Goal: Transaction & Acquisition: Purchase product/service

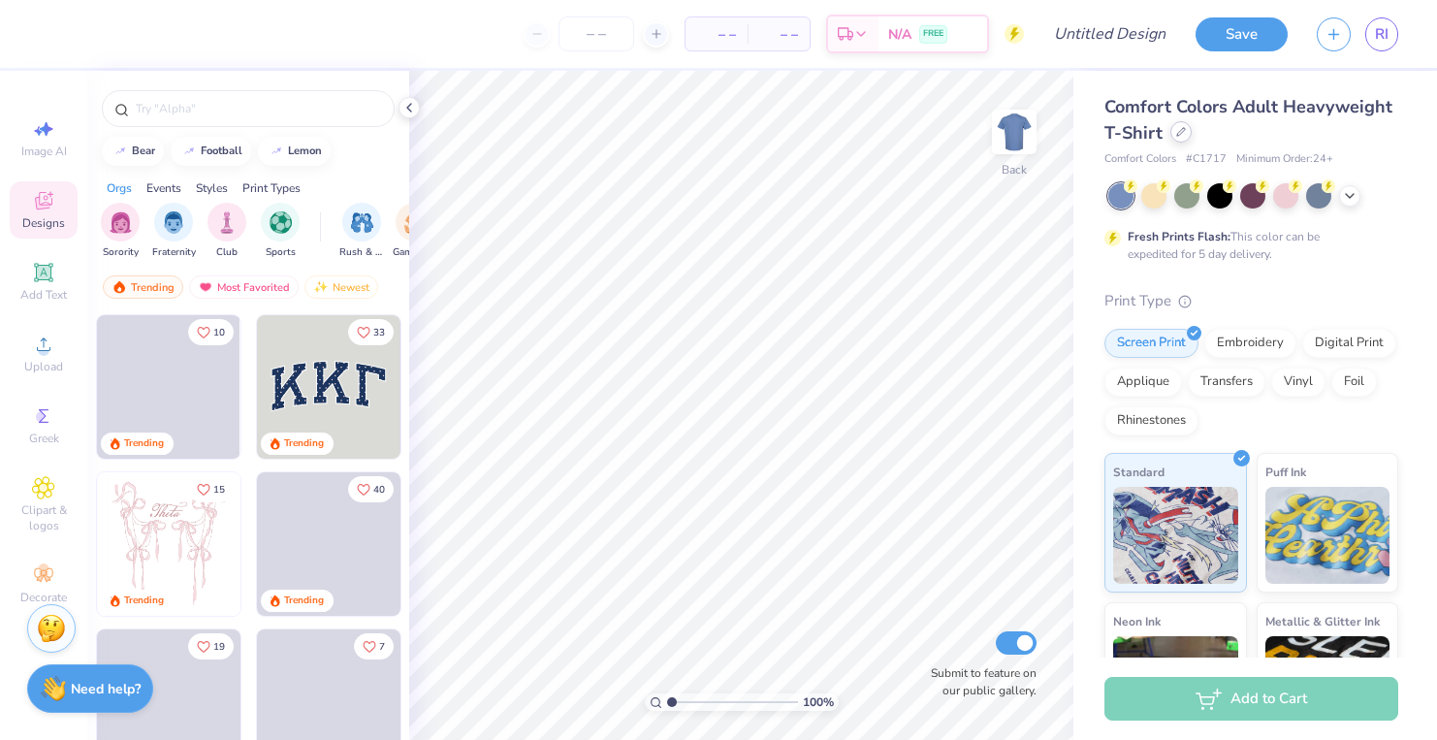
click at [1180, 131] on icon at bounding box center [1181, 132] width 10 height 10
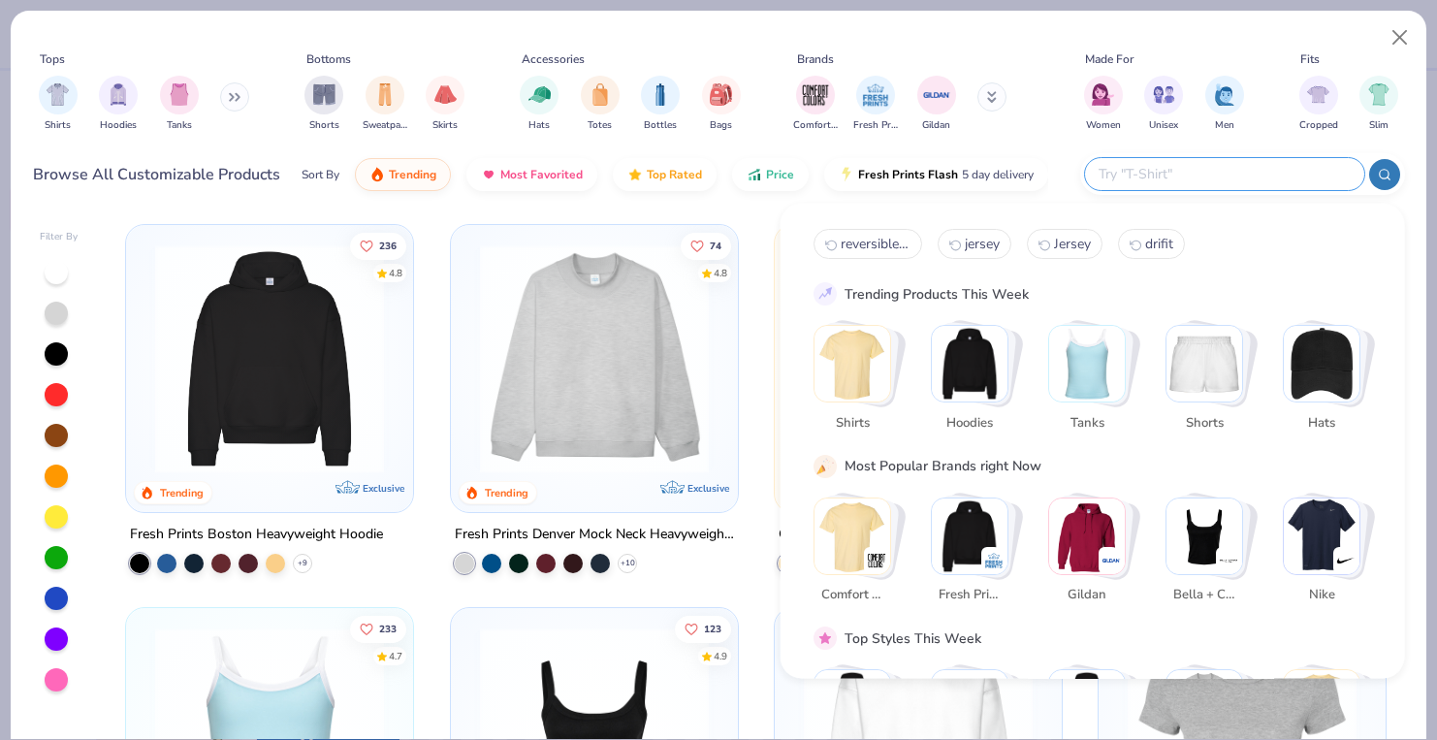
click at [1234, 181] on input "text" at bounding box center [1224, 174] width 254 height 22
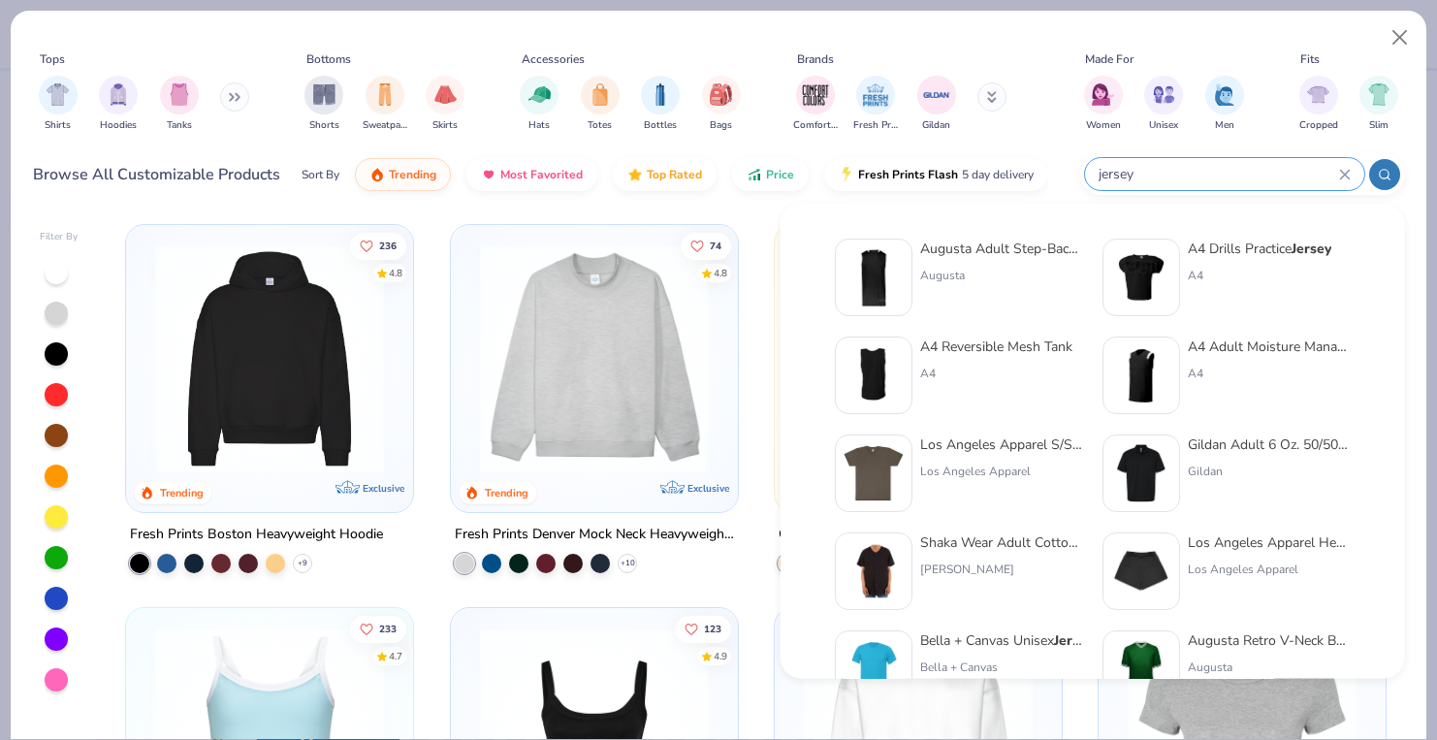
type input "jersey"
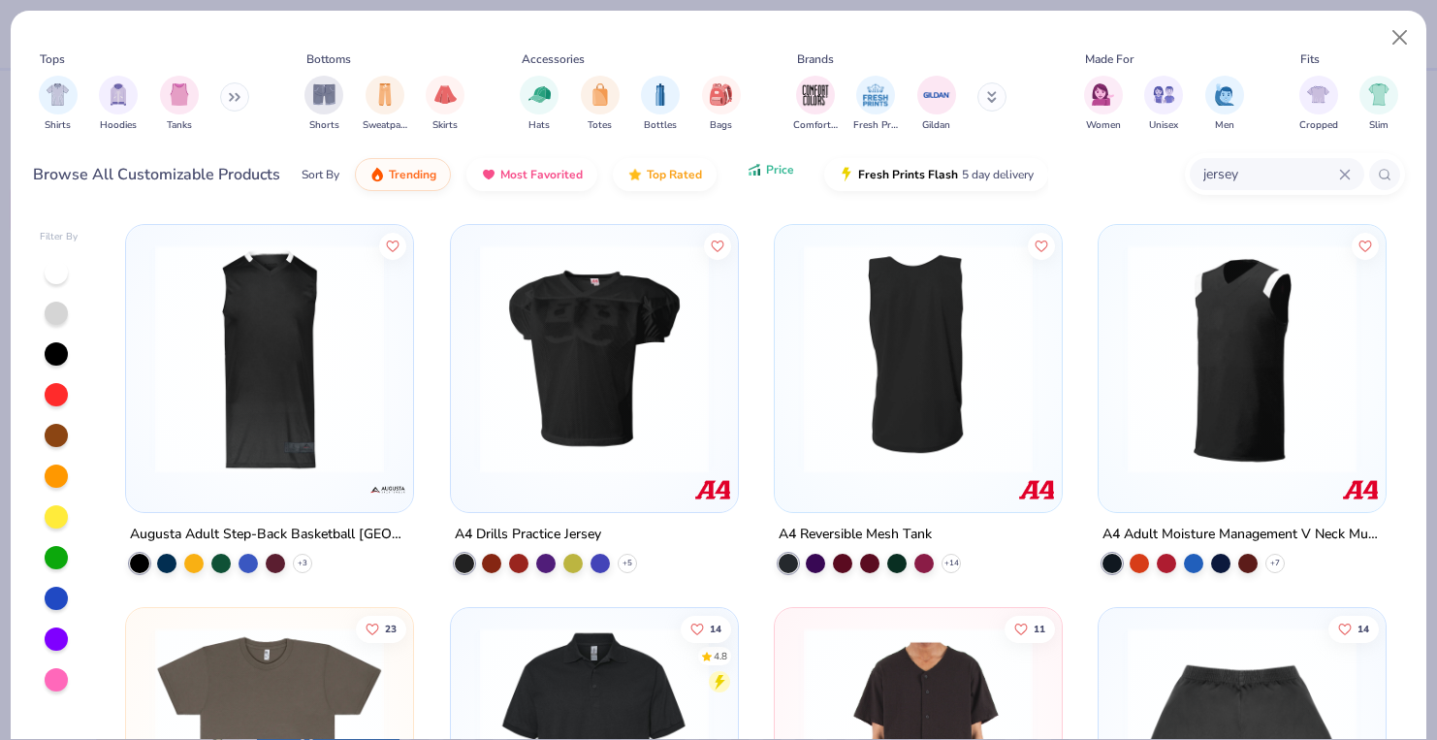
click at [766, 170] on span "Price" at bounding box center [780, 170] width 28 height 16
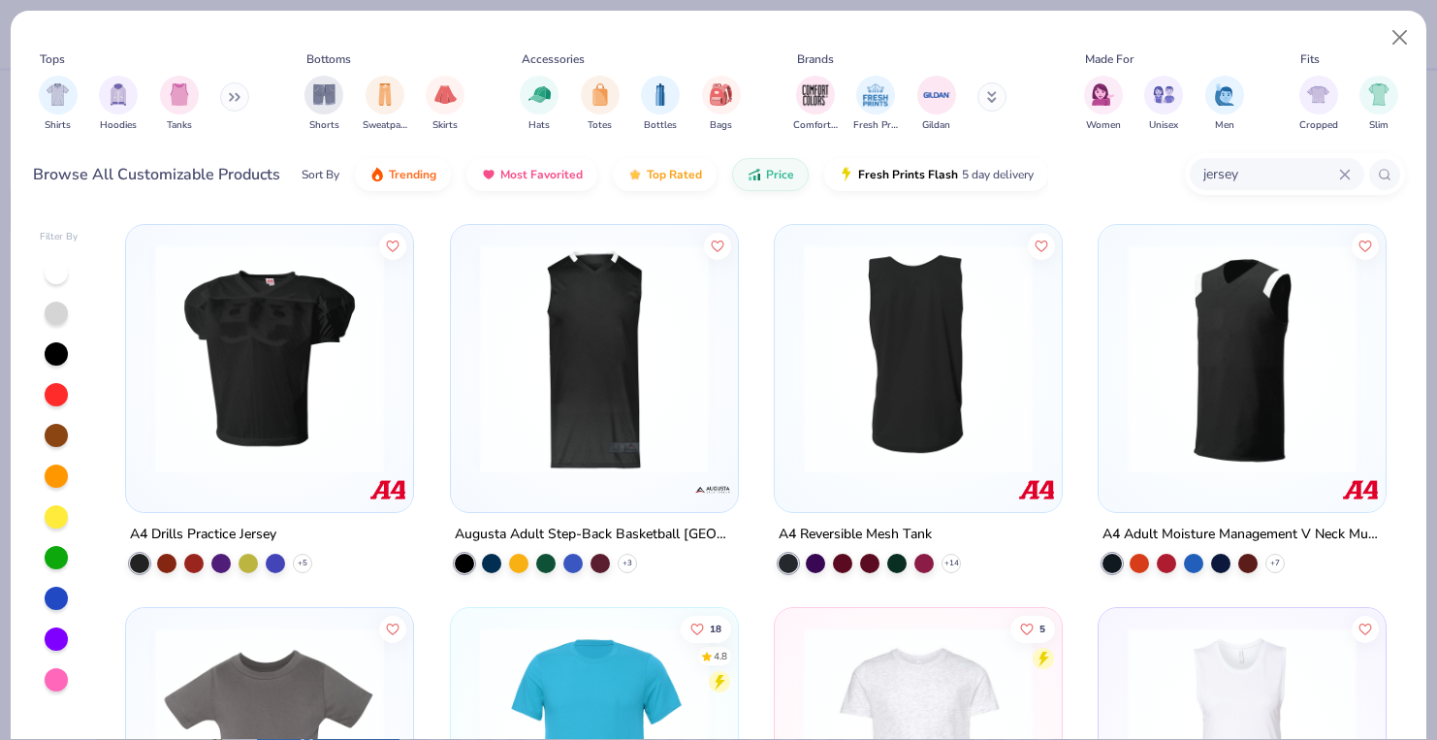
click at [912, 394] on img at bounding box center [918, 358] width 248 height 229
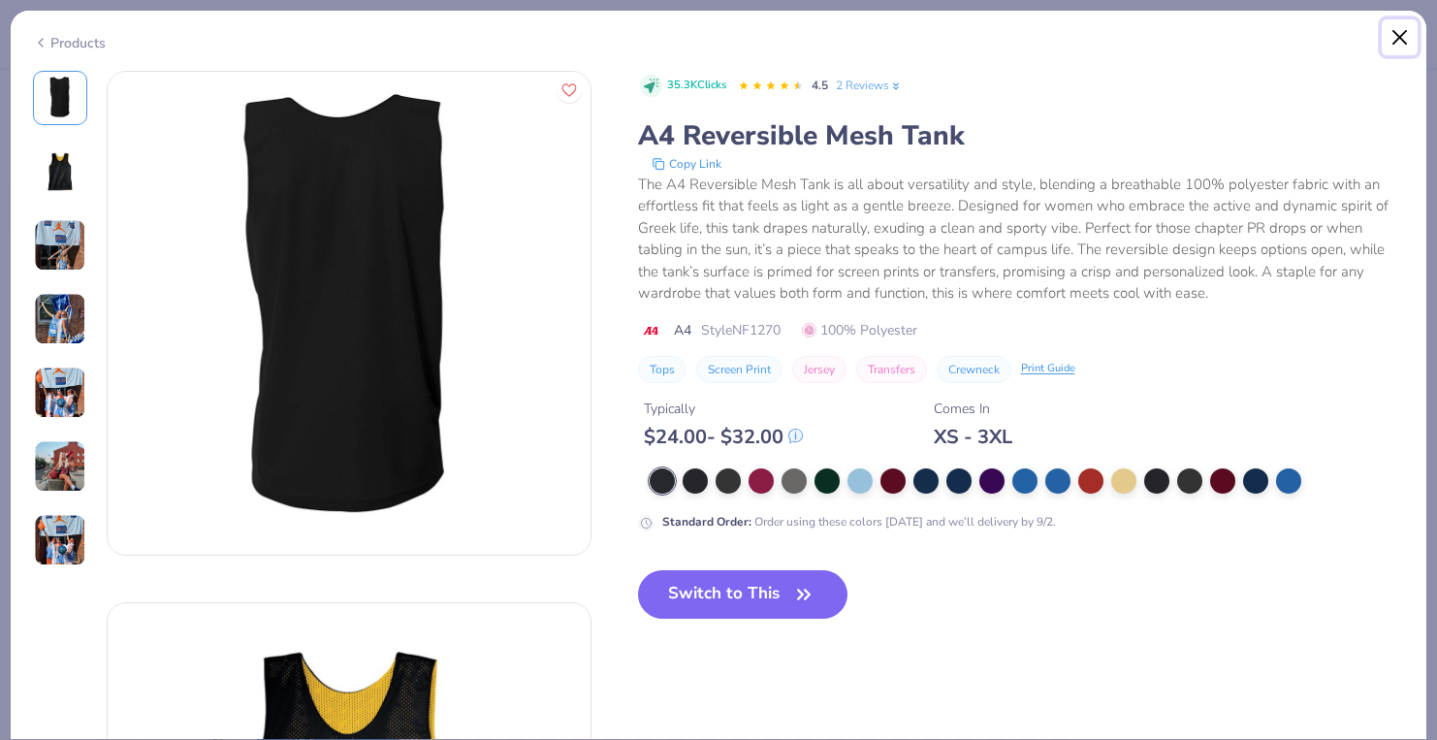
click at [1403, 35] on button "Close" at bounding box center [1400, 37] width 37 height 37
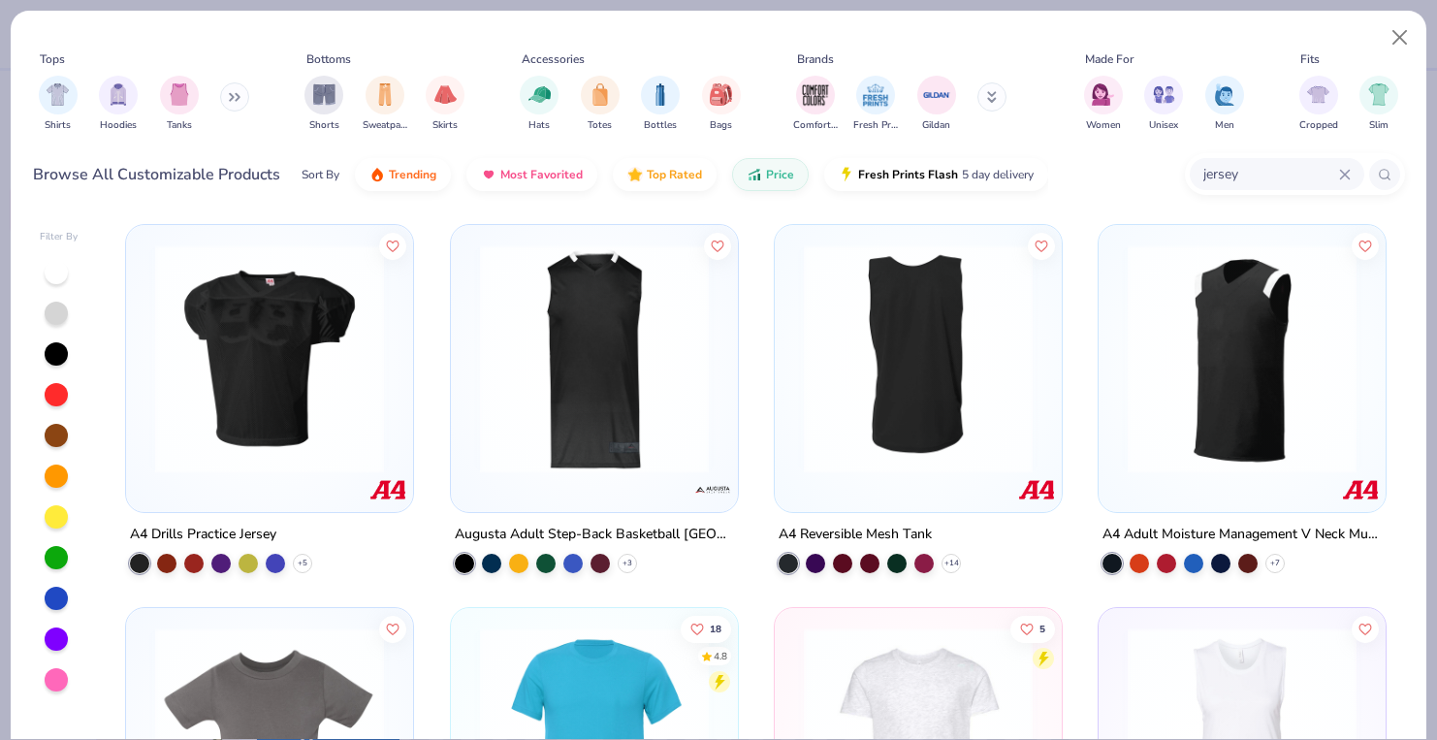
click at [901, 373] on img at bounding box center [918, 358] width 248 height 229
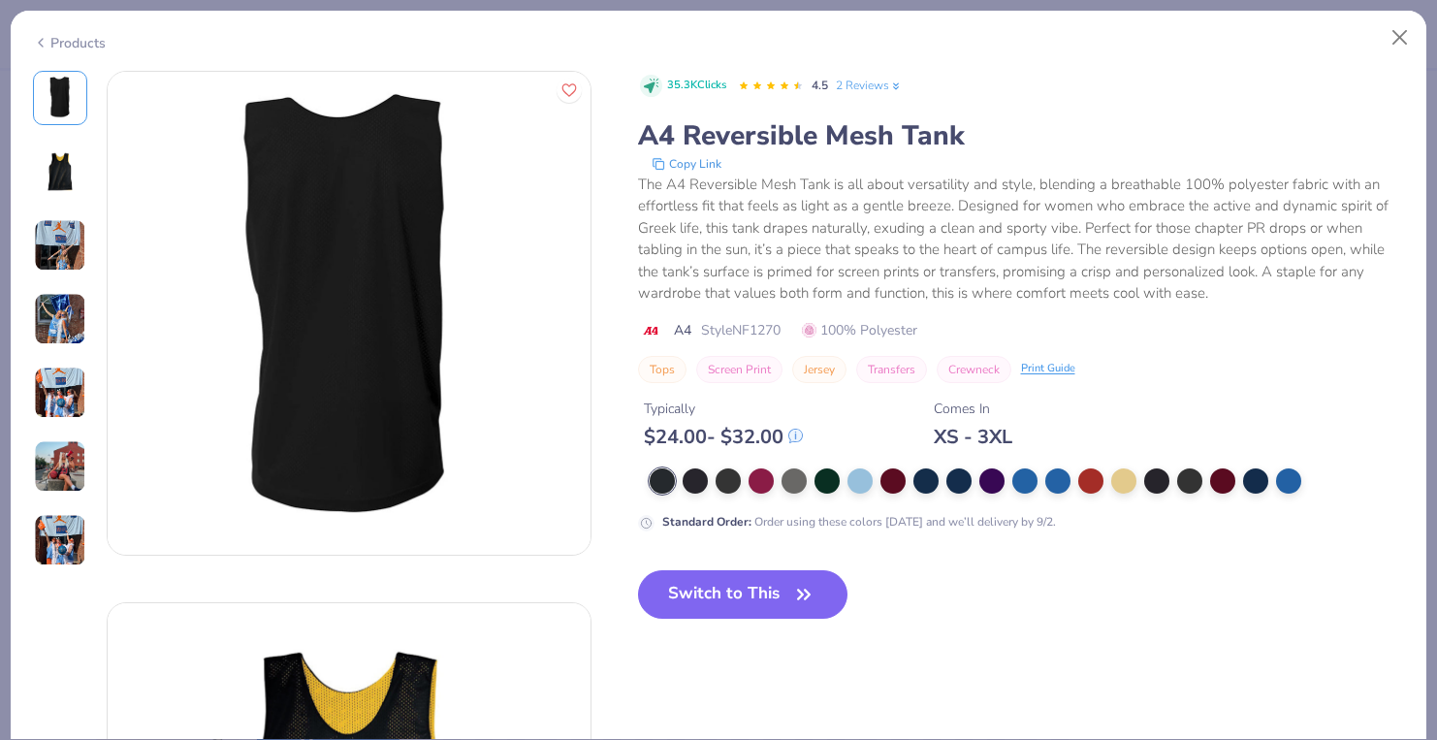
click at [942, 474] on div at bounding box center [1027, 480] width 755 height 25
click at [953, 476] on div at bounding box center [958, 478] width 25 height 25
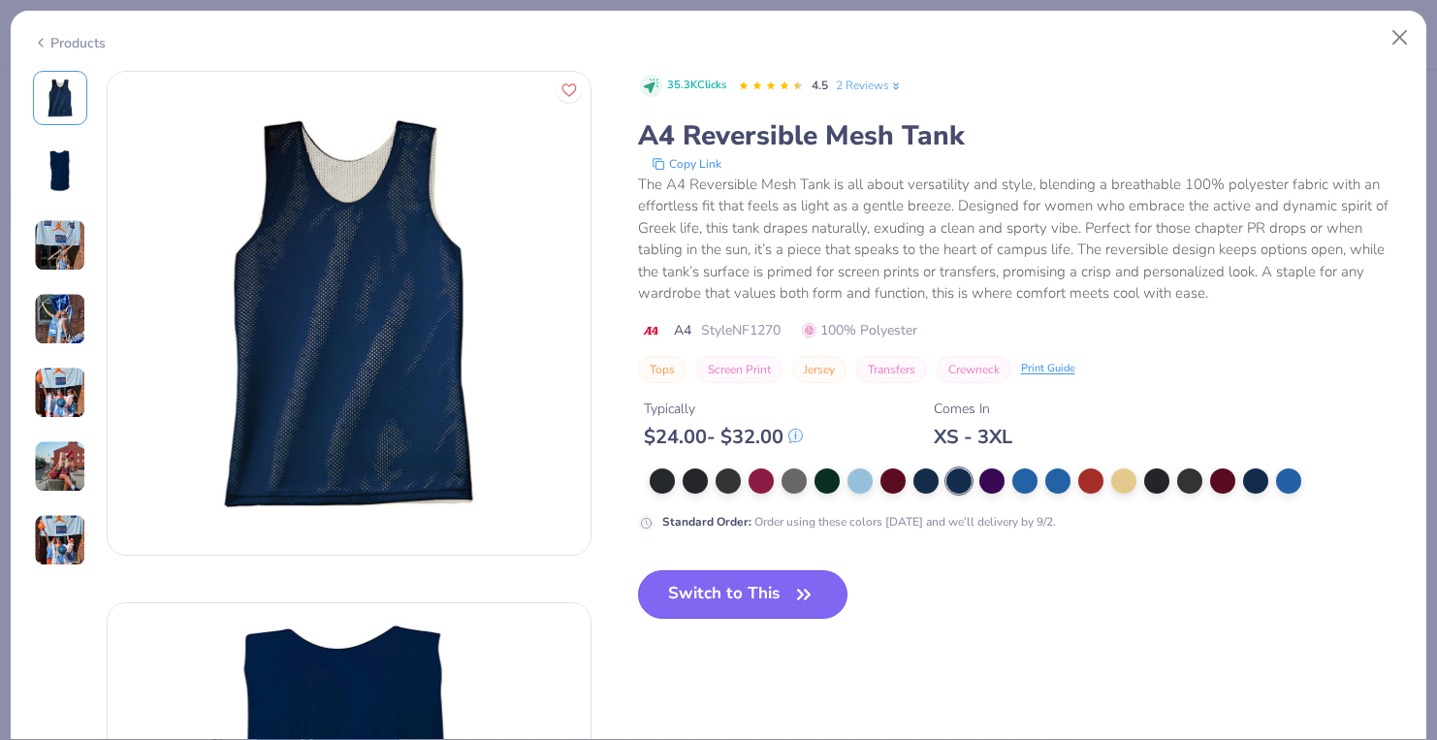
click at [749, 594] on button "Switch to This" at bounding box center [743, 594] width 210 height 48
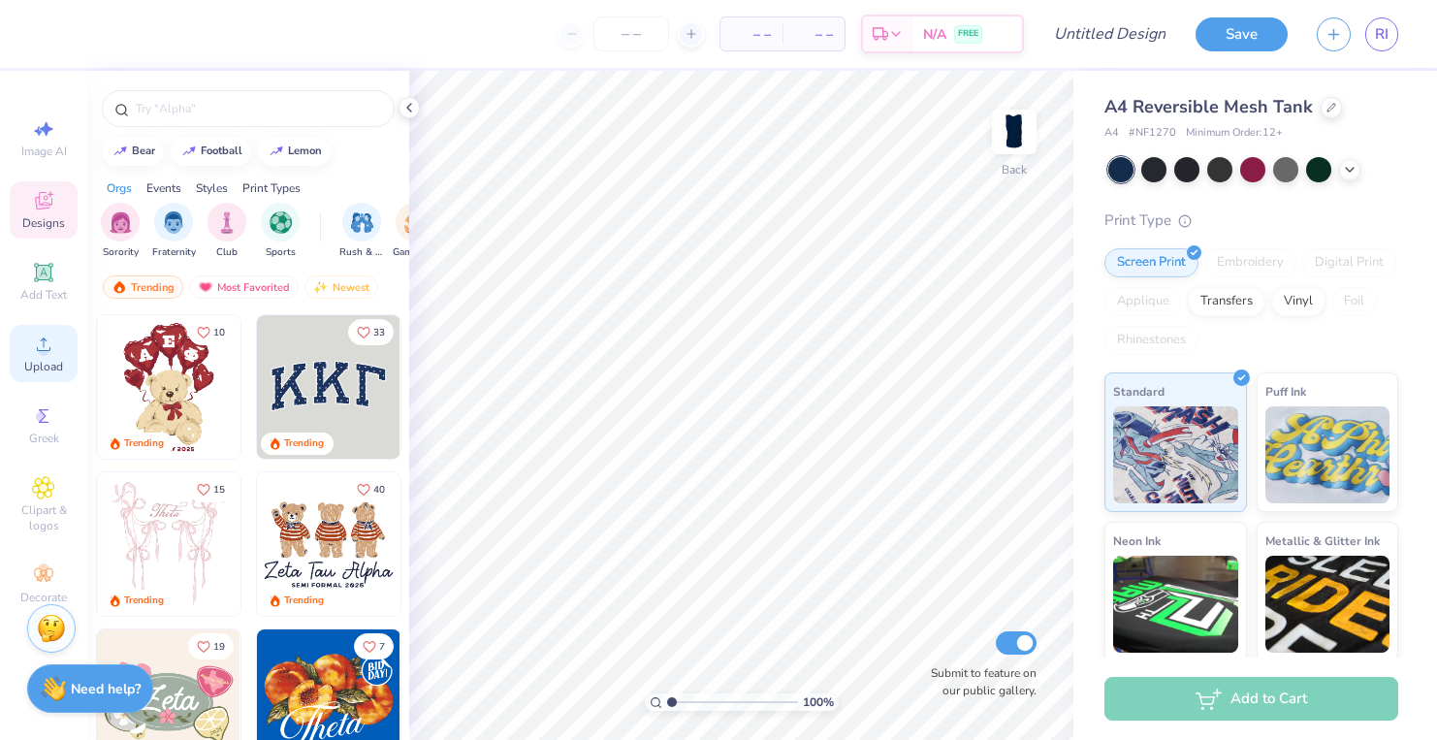
click at [46, 361] on span "Upload" at bounding box center [43, 367] width 39 height 16
click at [46, 363] on span "Upload" at bounding box center [43, 367] width 39 height 16
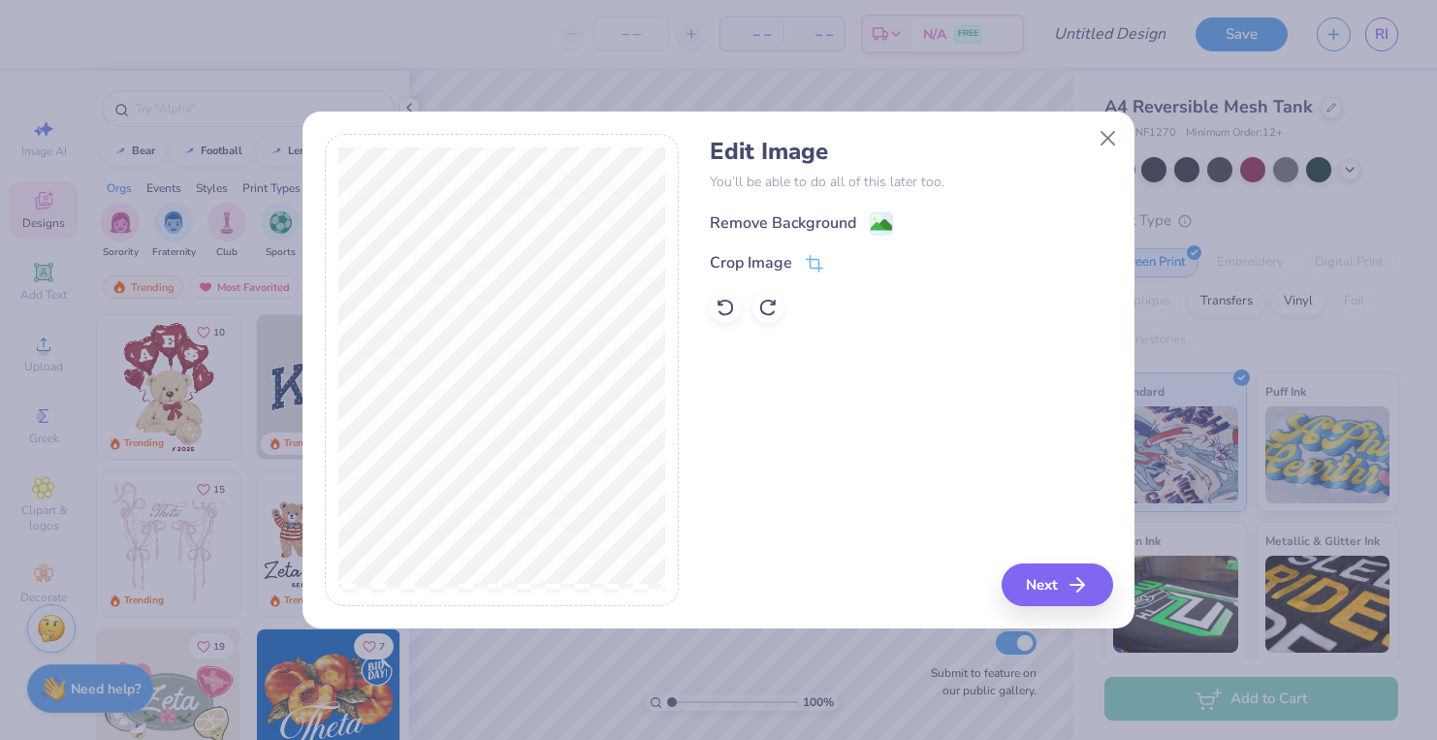
click at [777, 222] on div "Remove Background" at bounding box center [783, 222] width 146 height 23
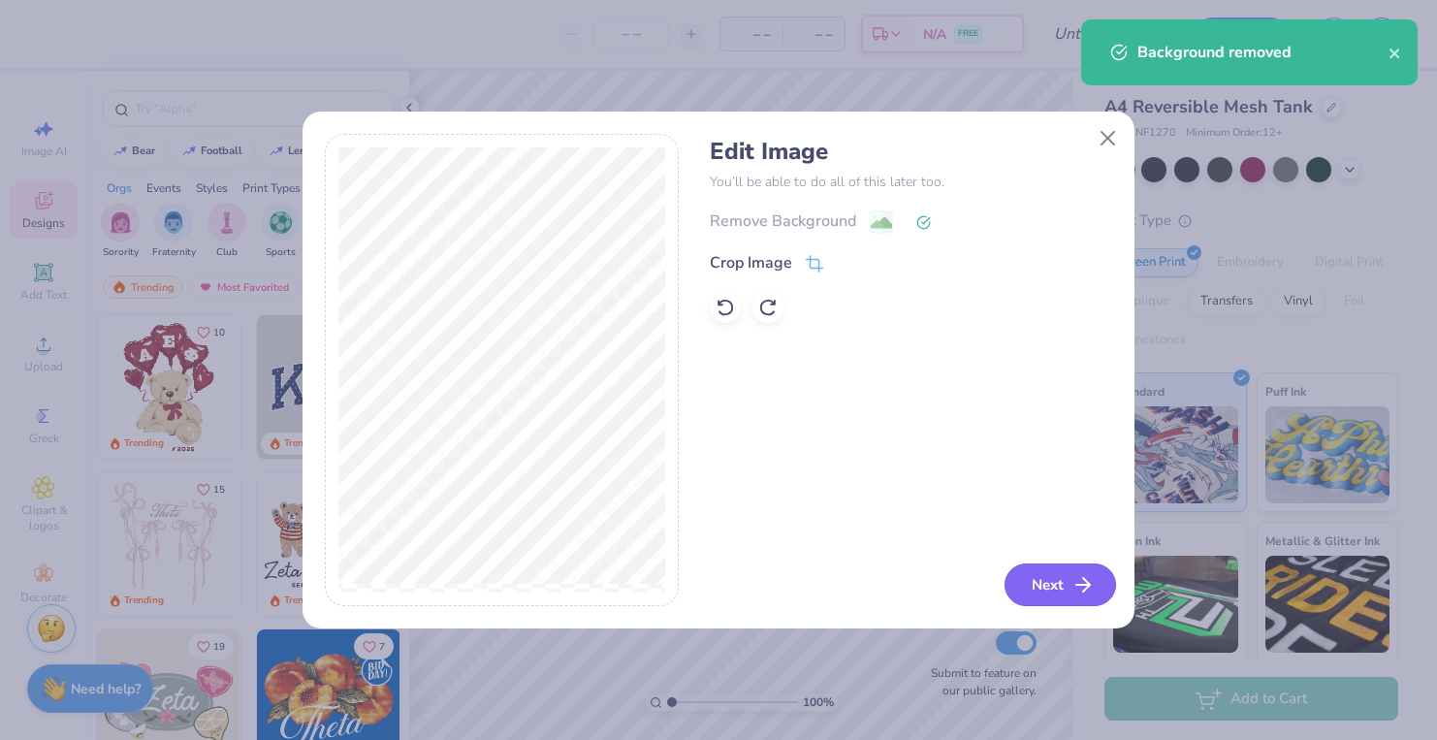
click at [1030, 580] on button "Next" at bounding box center [1061, 584] width 112 height 43
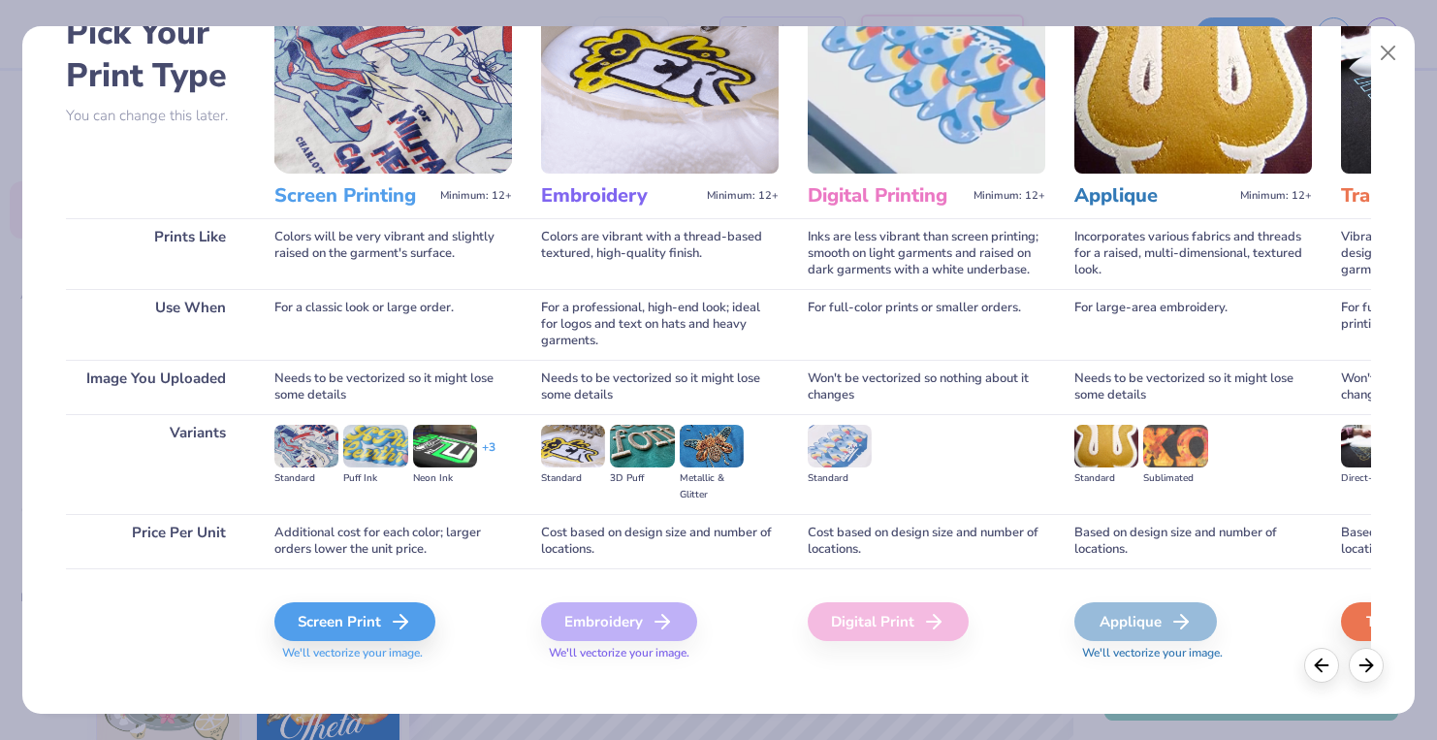
scroll to position [130, 0]
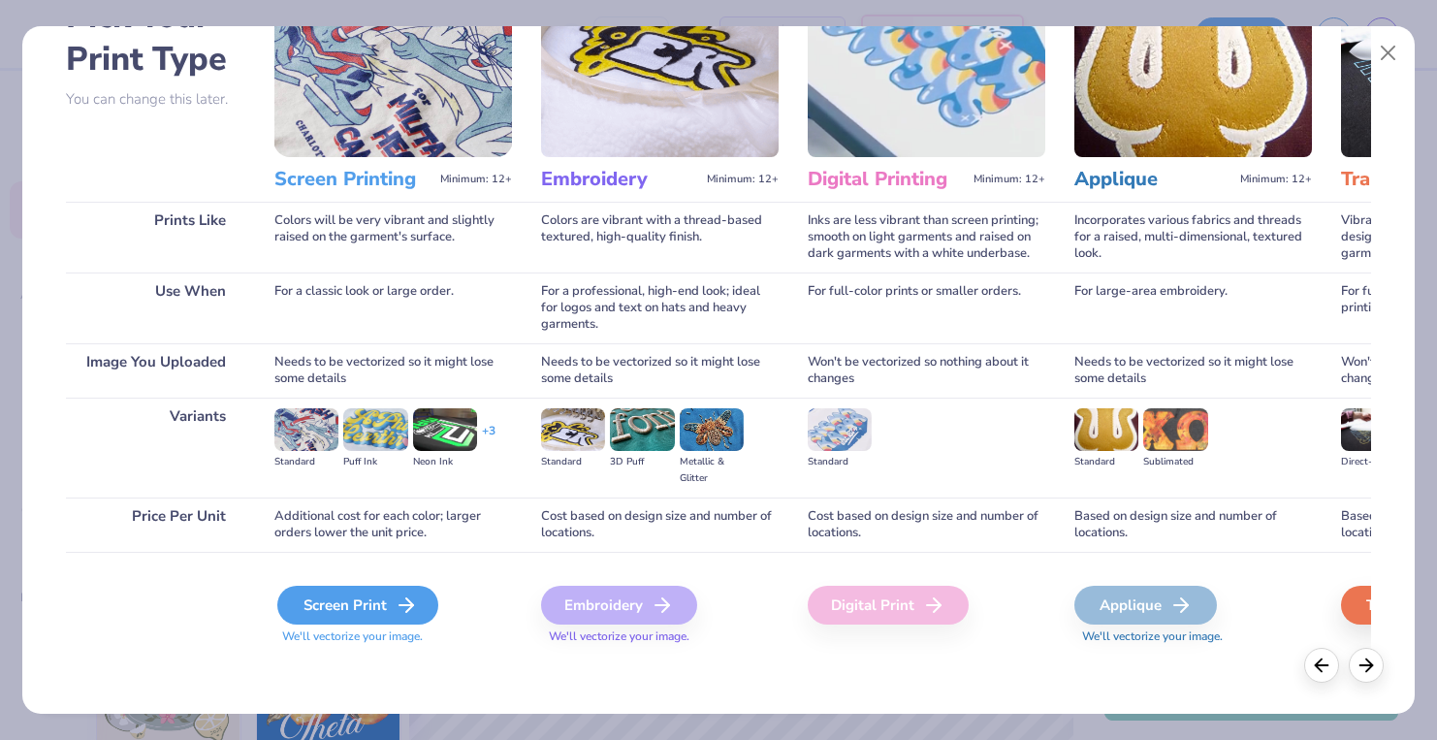
click at [369, 598] on div "Screen Print" at bounding box center [357, 605] width 161 height 39
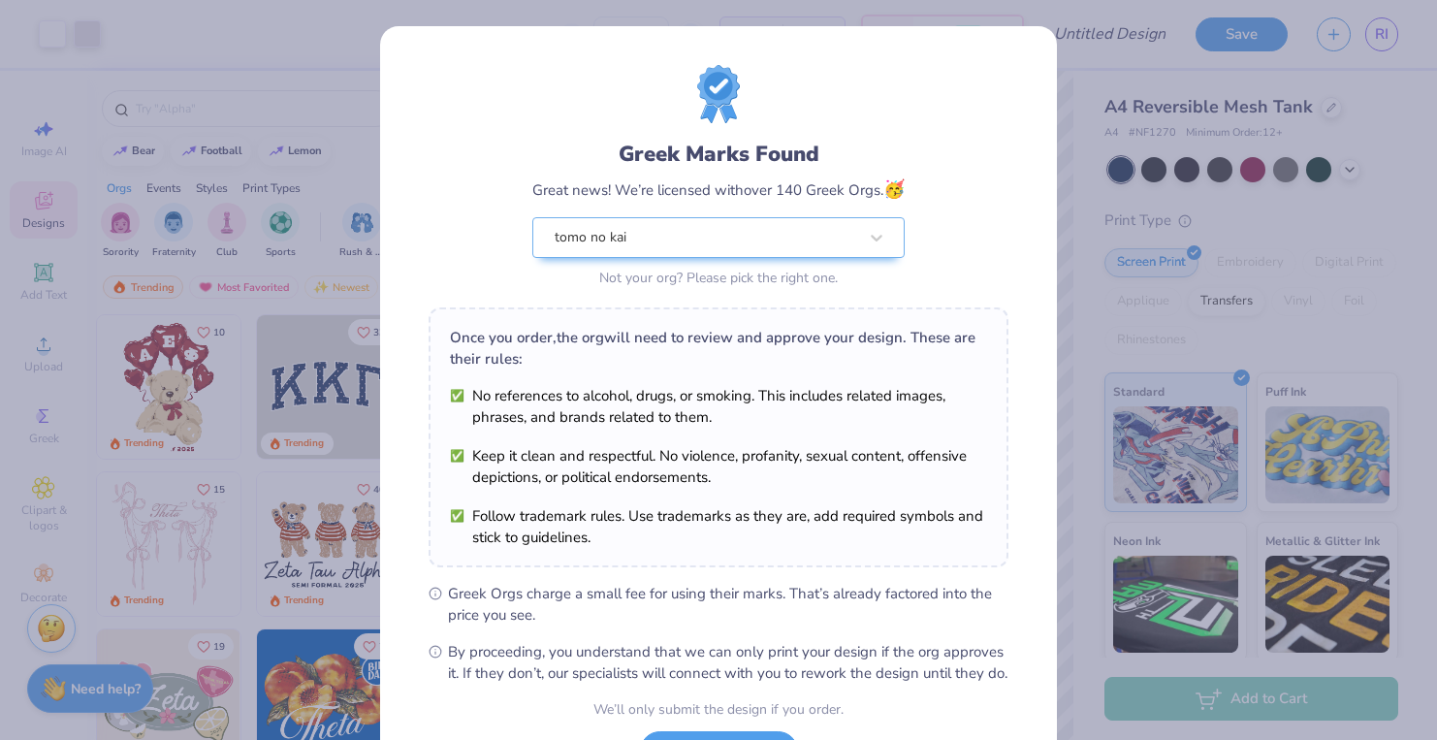
click at [799, 451] on body "Art colors – – Per Item – – Total Est. Delivery N/A FREE Design Title Save RI I…" at bounding box center [718, 370] width 1437 height 740
type input "0.50"
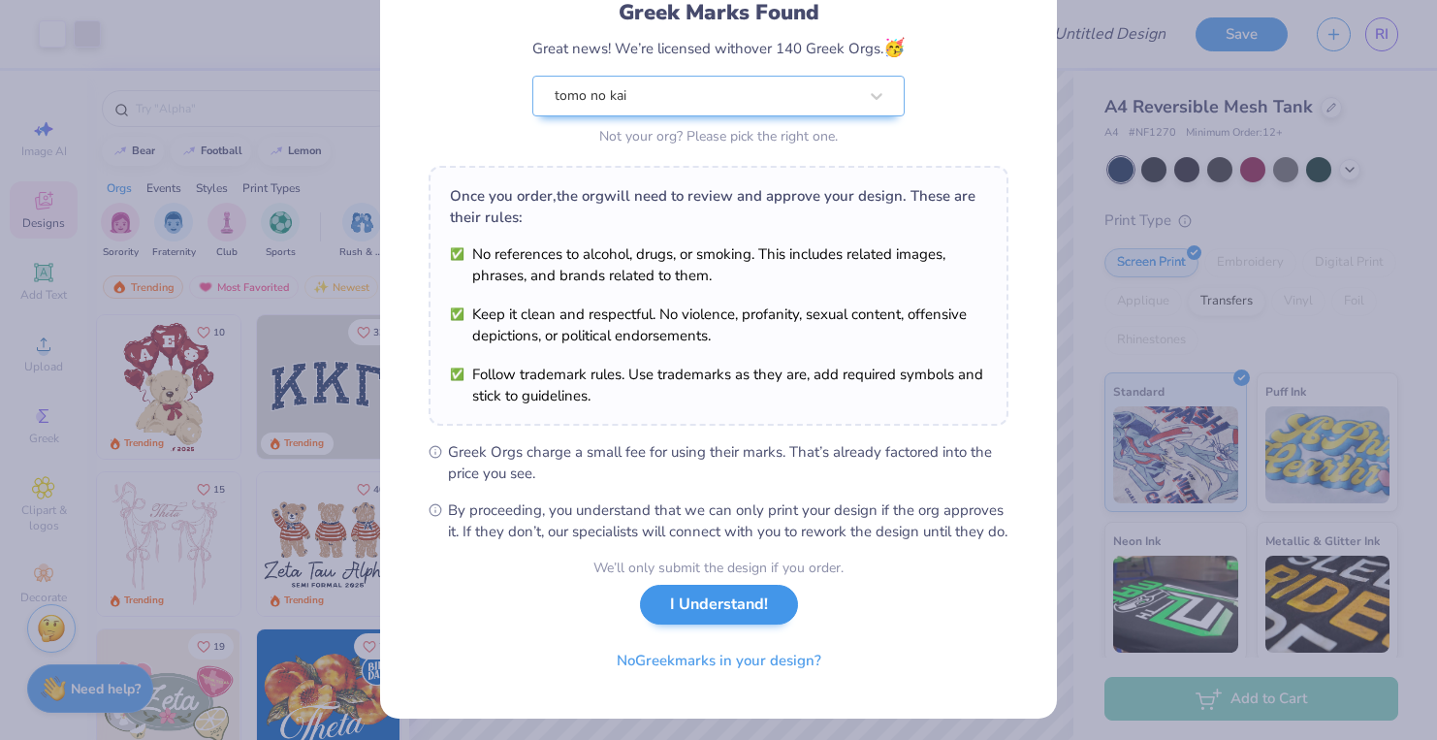
scroll to position [145, 0]
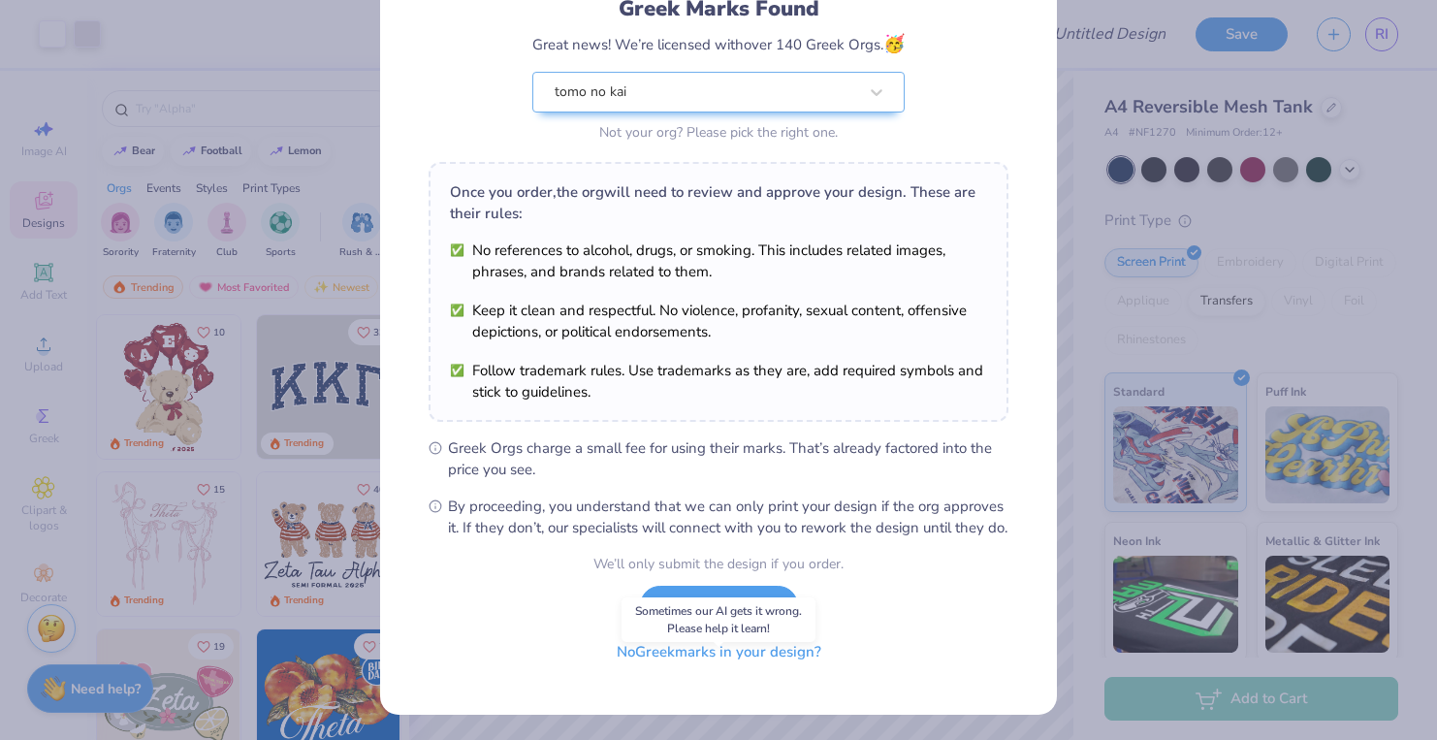
click at [758, 672] on button "No Greek marks in your design?" at bounding box center [719, 652] width 238 height 40
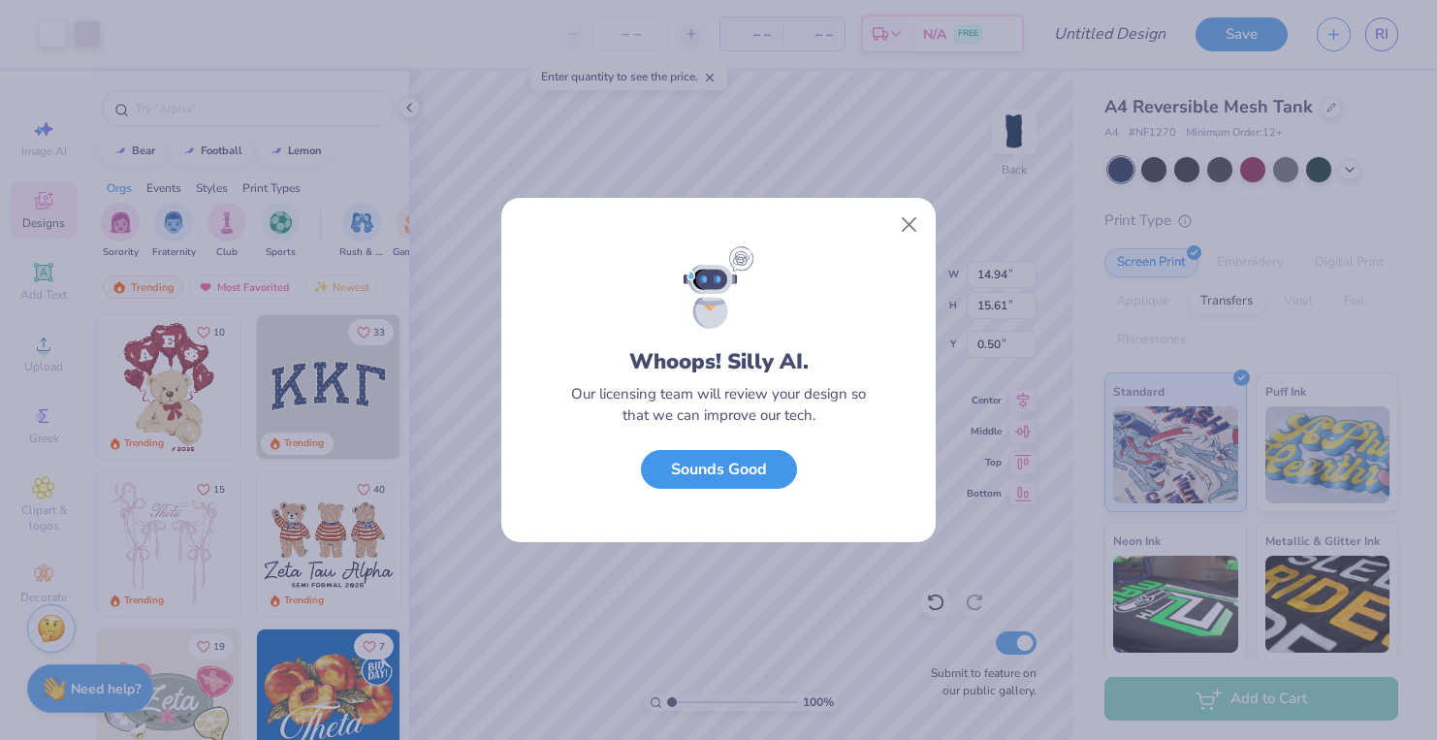
click at [766, 467] on button "Sounds Good" at bounding box center [719, 470] width 156 height 40
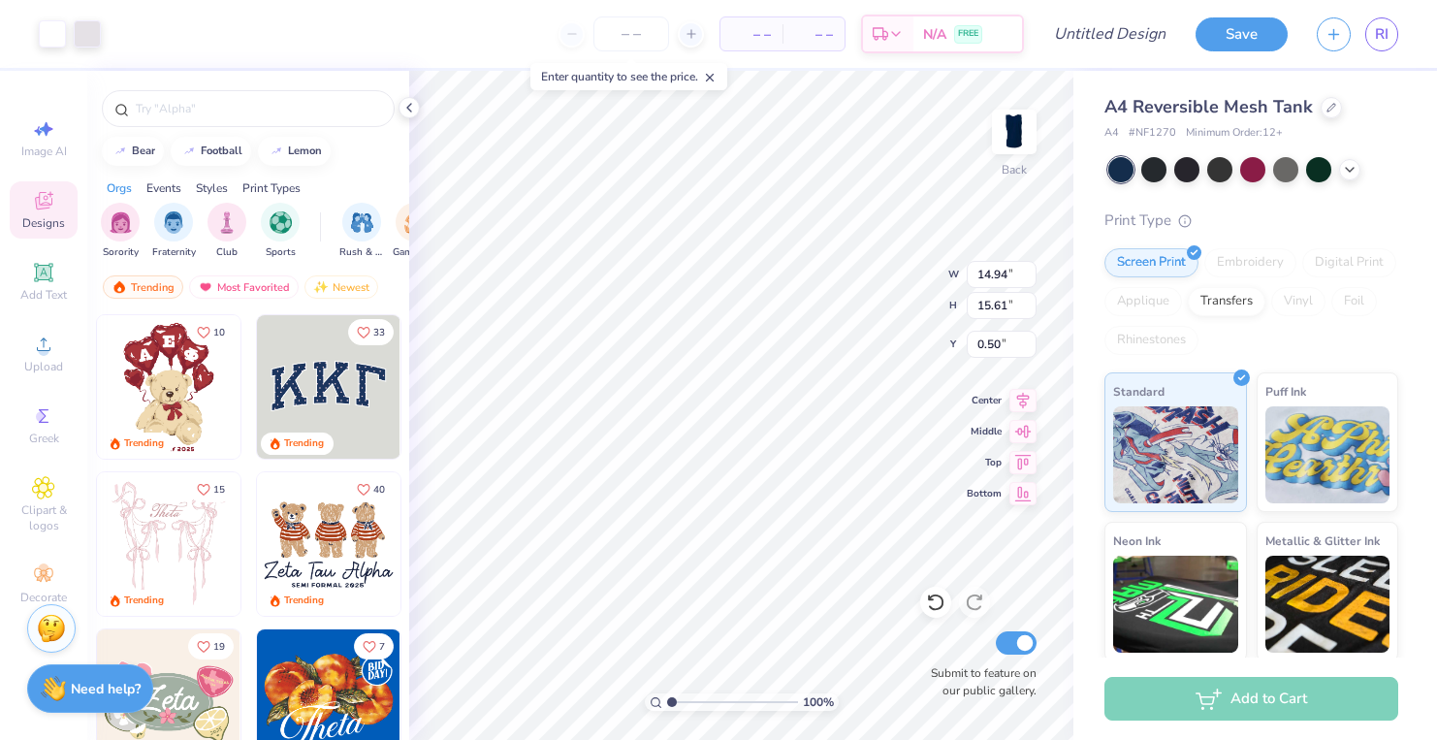
type input "12.09"
type input "12.64"
type input "3.39"
type input "0.69"
type input "5.61"
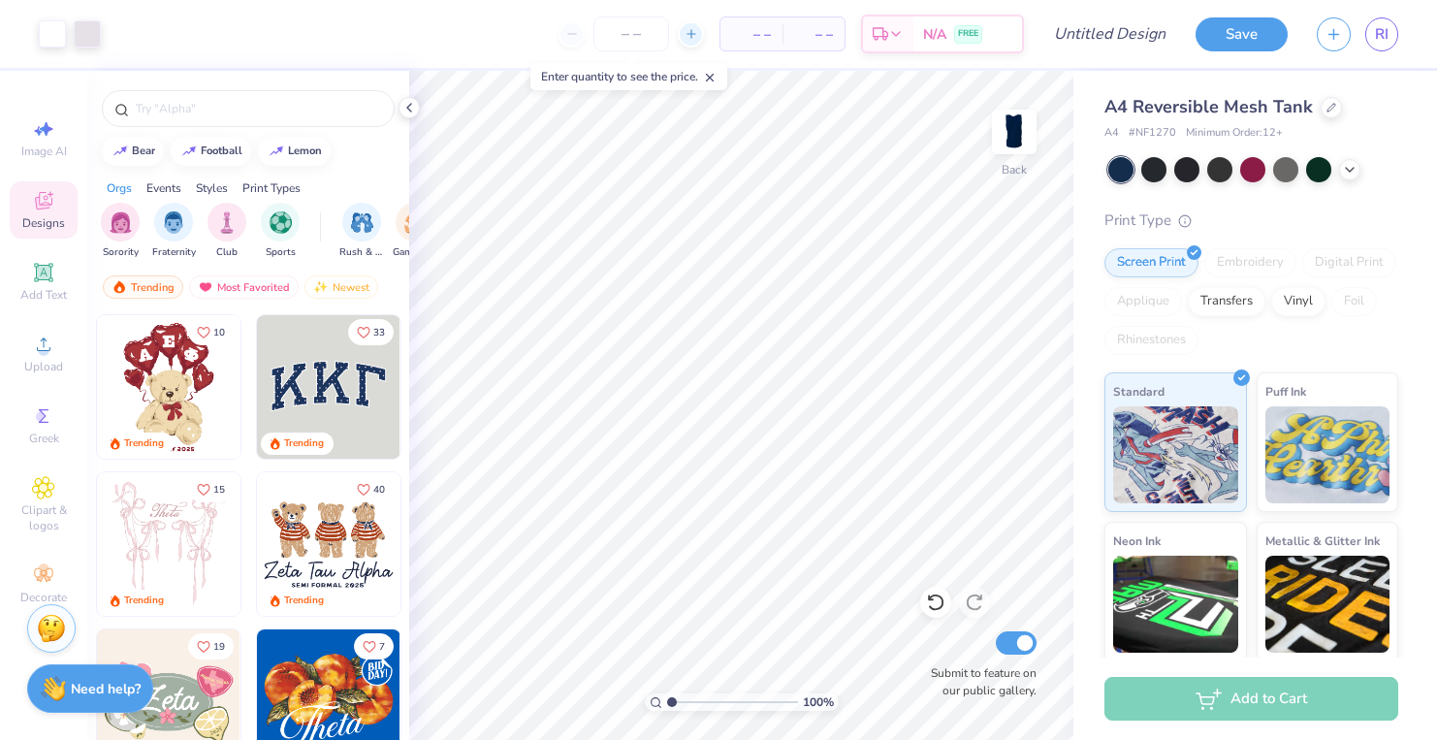
click at [691, 36] on icon at bounding box center [692, 34] width 14 height 14
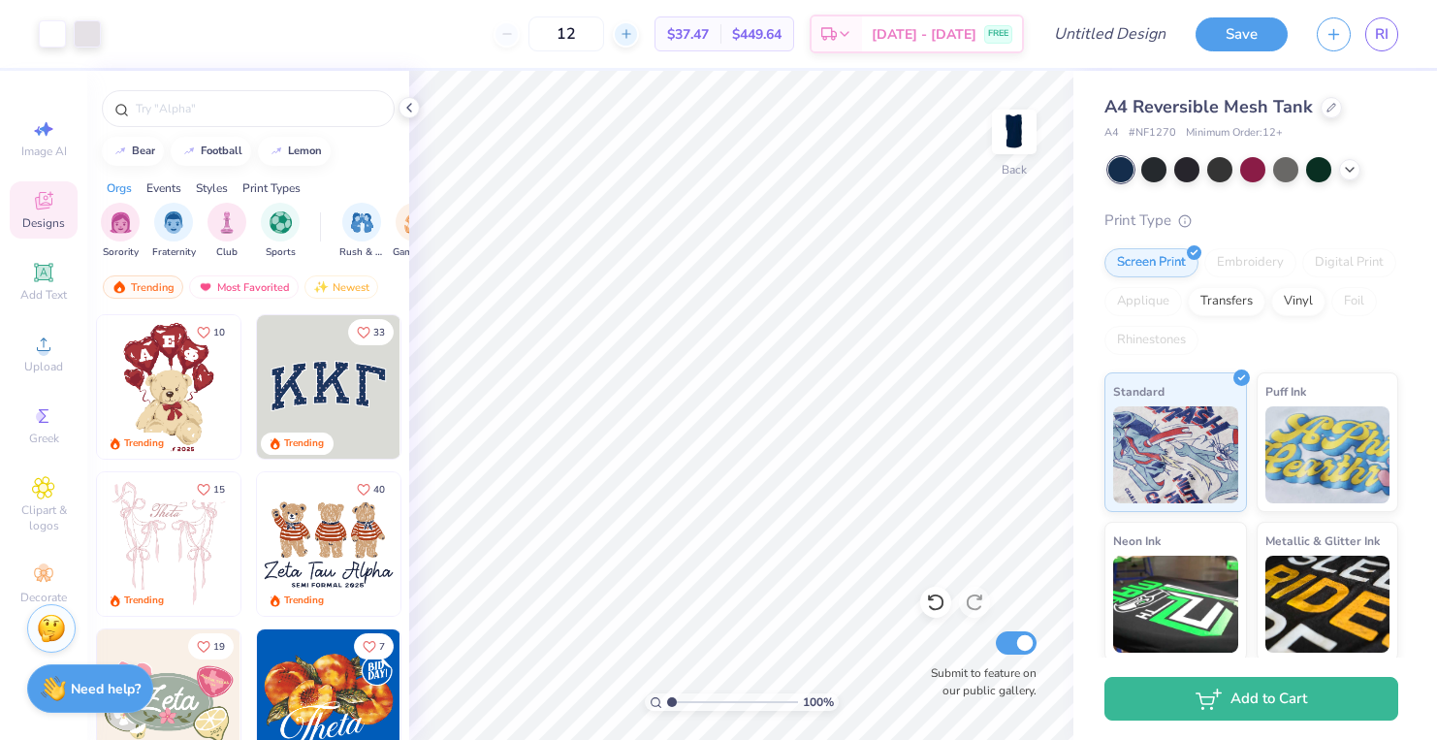
click at [627, 42] on div at bounding box center [626, 34] width 26 height 26
click at [627, 37] on icon at bounding box center [627, 34] width 14 height 14
click at [518, 41] on div at bounding box center [507, 34] width 26 height 26
type input "13"
type input "11.26"
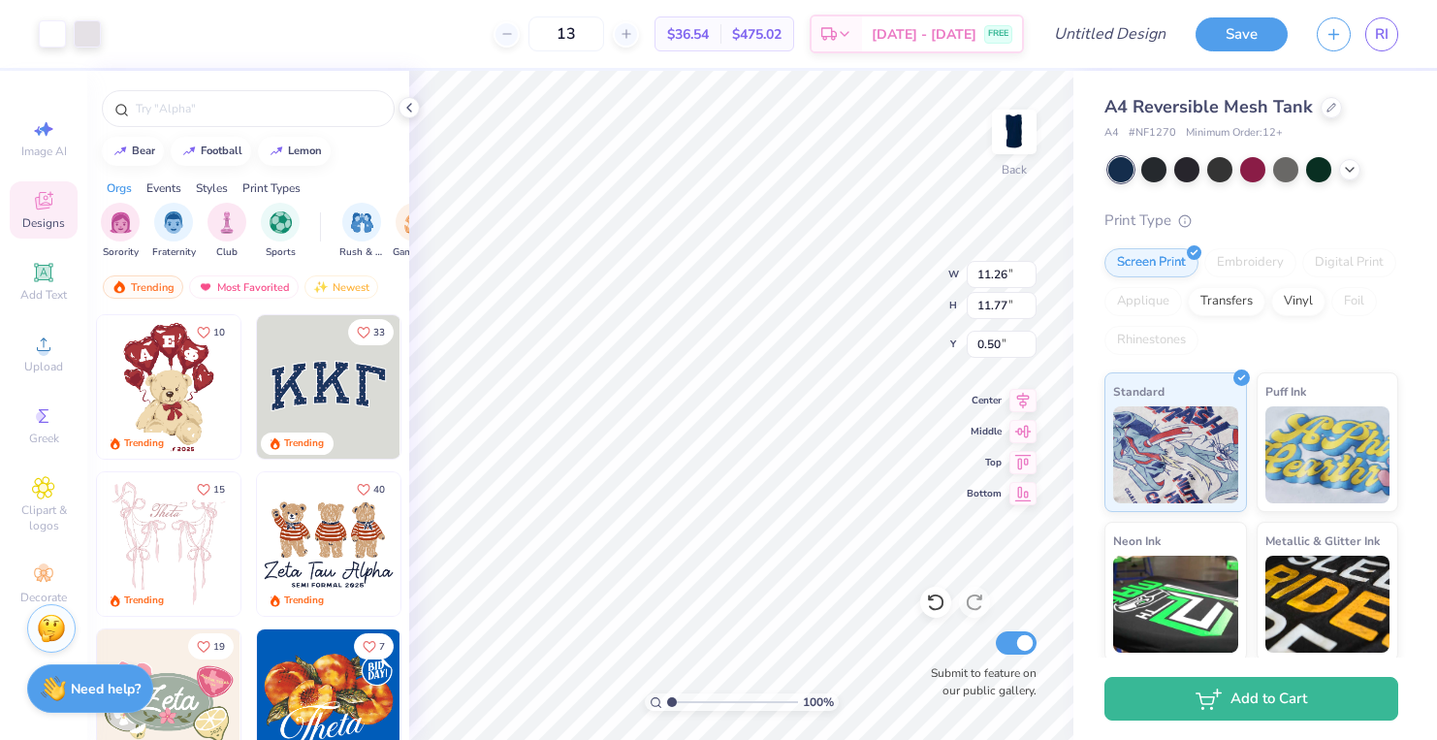
type input "11.77"
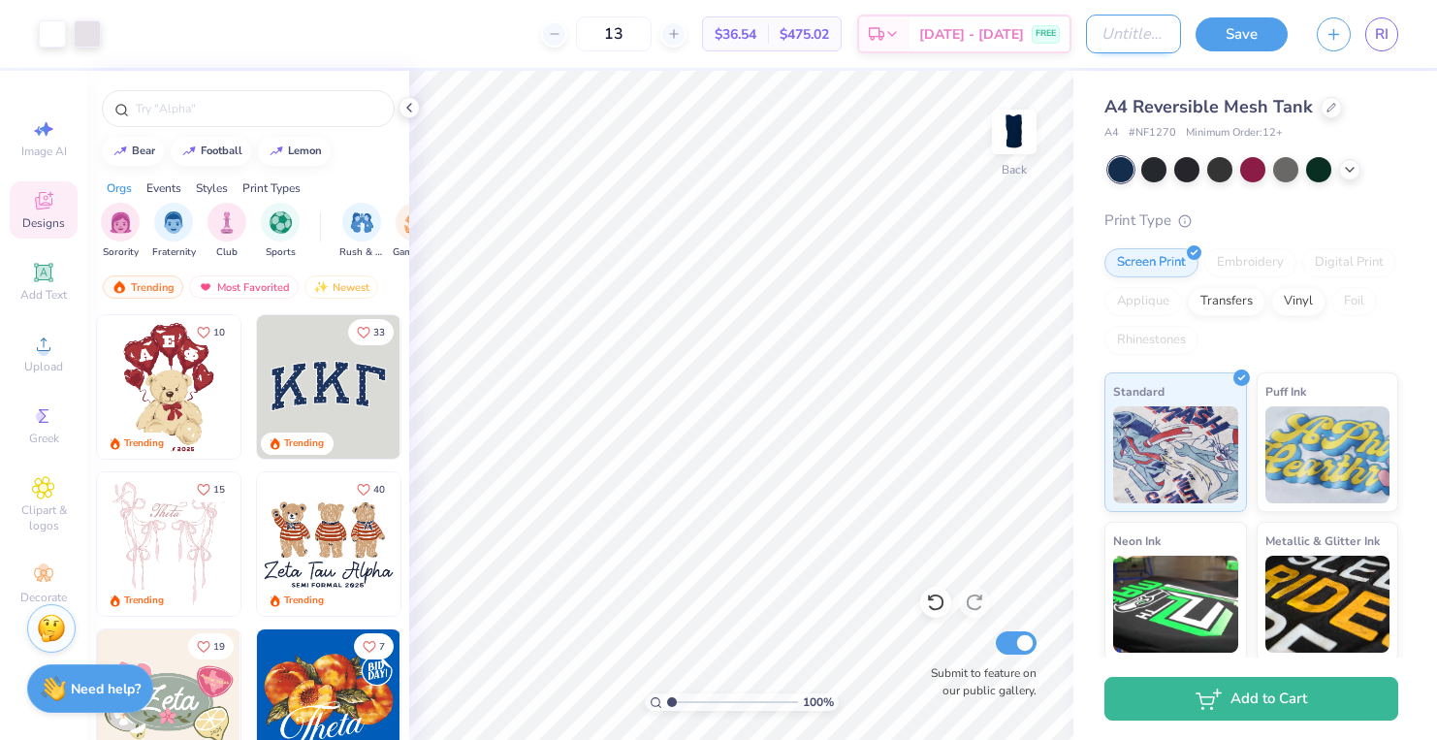
click at [1105, 40] on input "Design Title" at bounding box center [1133, 34] width 95 height 39
type input "Jerseys '25-'26"
